Goal: Book appointment/travel/reservation

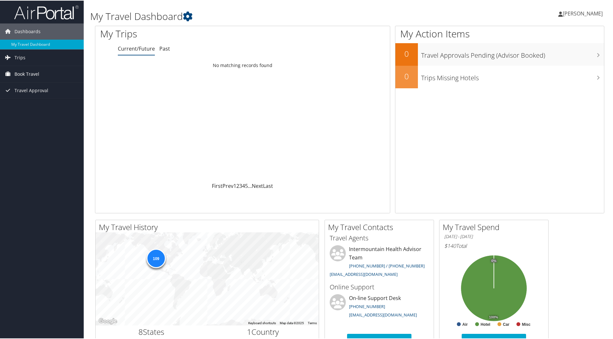
click at [16, 75] on span "Book Travel" at bounding box center [26, 73] width 25 height 16
click at [26, 108] on link "Book/Manage Online Trips" at bounding box center [42, 106] width 84 height 10
